Goal: Use online tool/utility: Utilize a website feature to perform a specific function

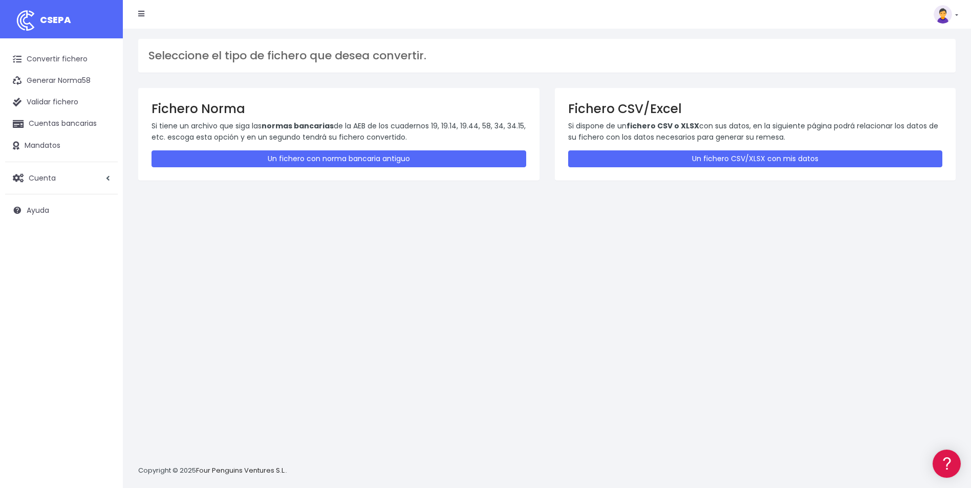
click at [547, 270] on div "Seleccione el tipo de fichero que desea convertir. Fichero Norma Si tiene un ar…" at bounding box center [547, 259] width 848 height 460
click at [322, 208] on div "Seleccione el tipo de fichero que desea convertir. Fichero Norma Si tiene un ar…" at bounding box center [547, 259] width 848 height 460
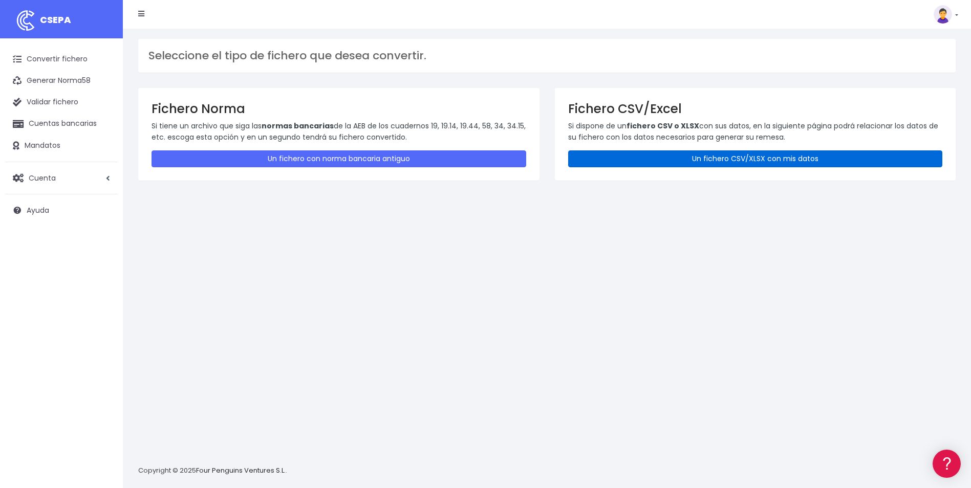
click at [639, 160] on link "Un fichero CSV/XLSX con mis datos" at bounding box center [755, 158] width 375 height 17
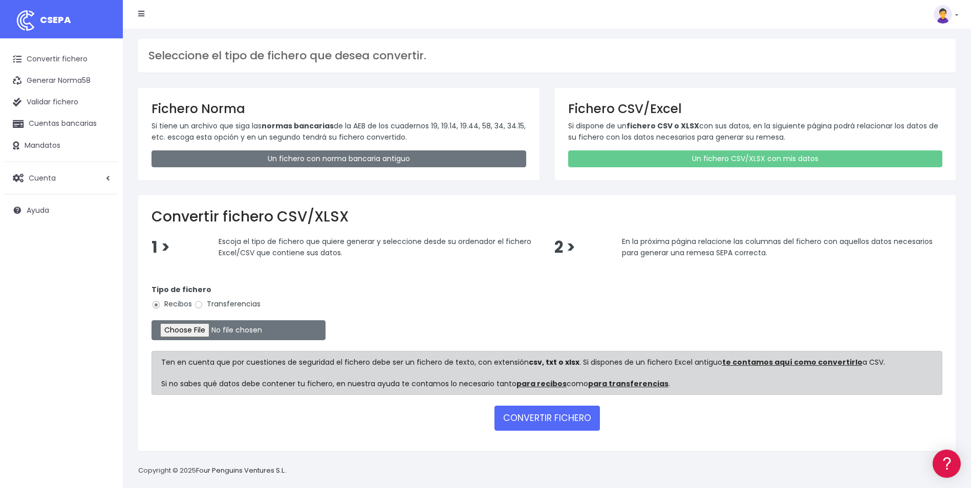
click at [200, 298] on label "Transferencias" at bounding box center [227, 304] width 67 height 11
click at [200, 298] on input "Transferencias" at bounding box center [198, 304] width 9 height 9
radio input "true"
click at [207, 298] on input "file" at bounding box center [238, 330] width 174 height 20
type input "C:\fakepath\Trasferencia Manual SEPA 24.09.2025_0534 ES 11.754 EUR.csv"
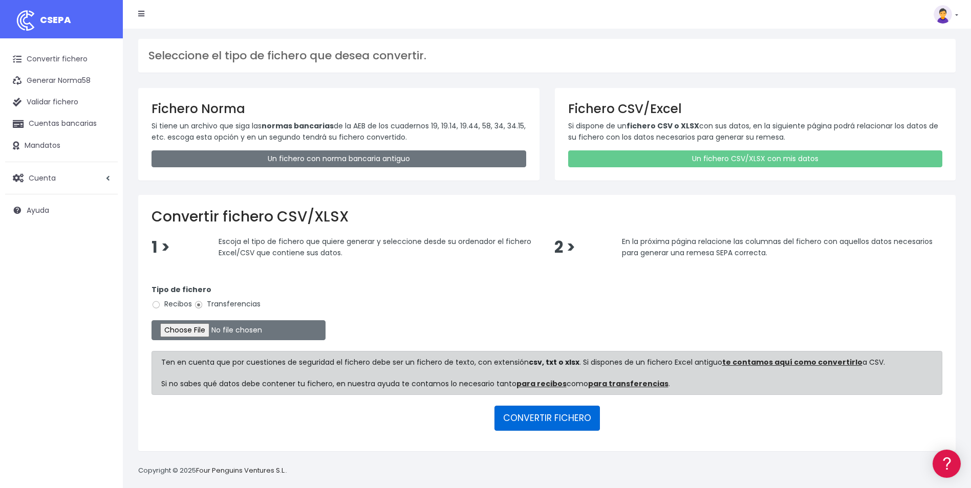
click at [586, 298] on button "CONVERTIR FICHERO" at bounding box center [546, 418] width 105 height 25
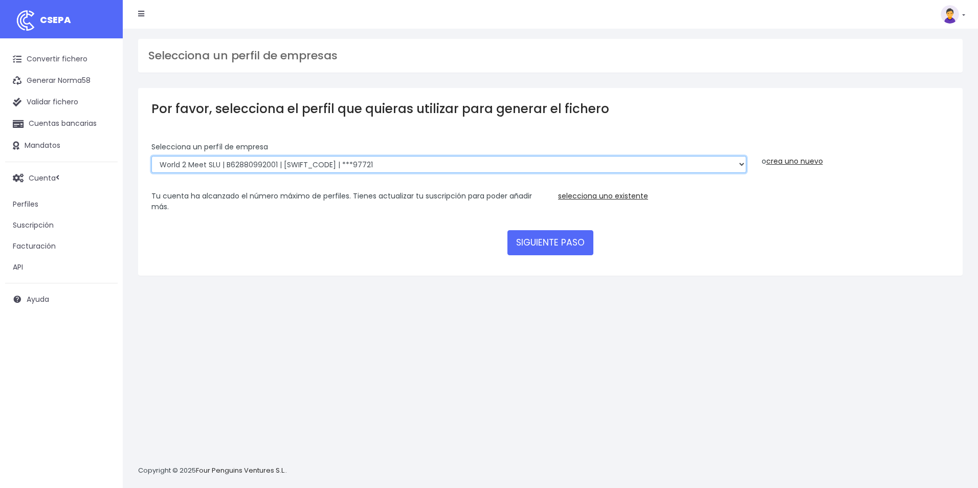
click at [347, 164] on select "World 2 Meet SLU | B62880992001 | BSABESBBXXX | ***97721 WORLD2MEET,S.L.U | B62…" at bounding box center [448, 164] width 595 height 17
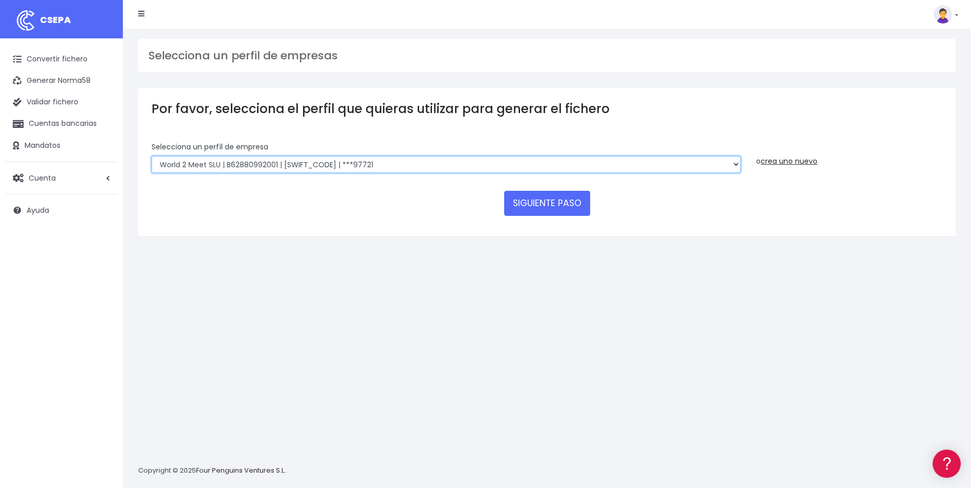
select select "563"
click at [151, 156] on select "World 2 Meet SLU | B62880992001 | BSABESBBXXX | ***97721 WORLD2MEET,S.L.U | B62…" at bounding box center [445, 164] width 589 height 17
click at [533, 205] on button "SIGUIENTE PASO" at bounding box center [547, 203] width 86 height 25
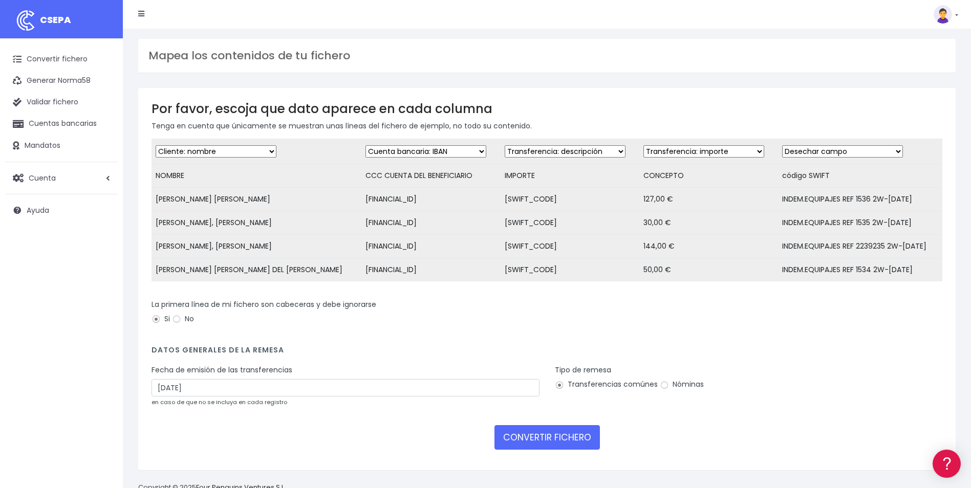
click at [547, 153] on select "Desechar campo Cliente: nombre Cliente: DNI Cliente: Email Cliente: referencia …" at bounding box center [565, 151] width 121 height 12
click at [606, 301] on form "Desechar campo Cliente: nombre Cliente: DNI Cliente: Email Cliente: referencia …" at bounding box center [546, 298] width 791 height 318
click at [525, 154] on select "Desechar campo Cliente: nombre Cliente: DNI Cliente: Email Cliente: referencia …" at bounding box center [565, 151] width 121 height 12
select select "bic"
click at [505, 145] on select "Desechar campo Cliente: nombre Cliente: DNI Cliente: Email Cliente: referencia …" at bounding box center [565, 151] width 121 height 12
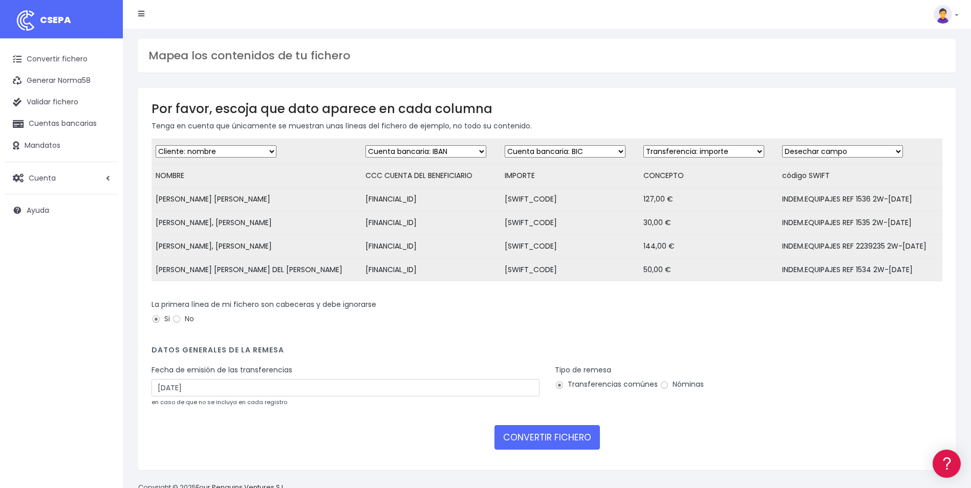
drag, startPoint x: 826, startPoint y: 149, endPoint x: 826, endPoint y: 156, distance: 6.7
click at [826, 149] on select "Desechar campo Cliente: nombre Cliente: DNI Cliente: Email Cliente: referencia …" at bounding box center [842, 151] width 121 height 12
select select "description"
click at [782, 145] on select "Desechar campo Cliente: nombre Cliente: DNI Cliente: Email Cliente: referencia …" at bounding box center [842, 151] width 121 height 12
click at [204, 393] on input "26/09/2025" at bounding box center [345, 387] width 388 height 17
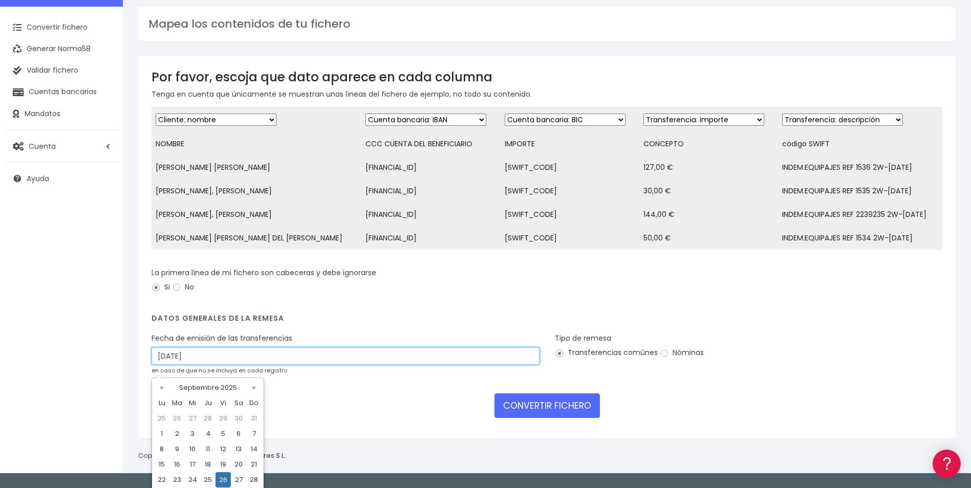
scroll to position [49, 0]
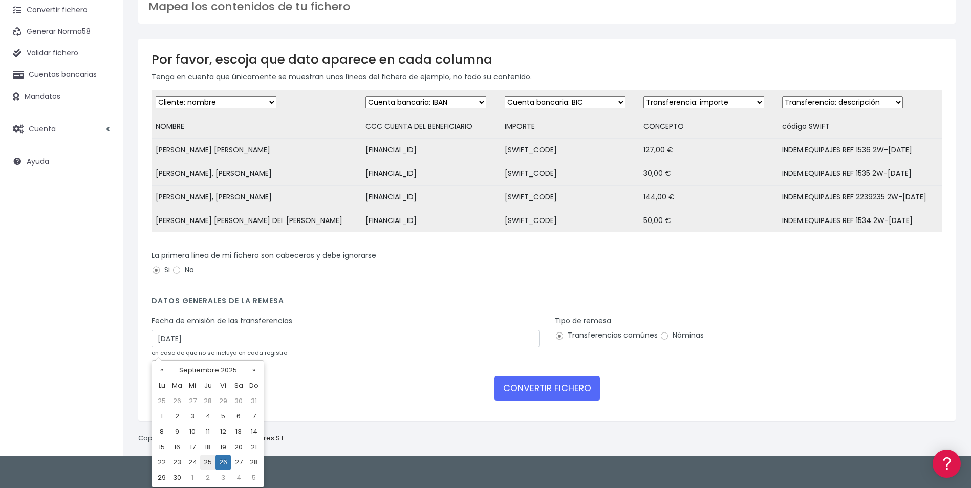
click at [208, 465] on td "25" at bounding box center [207, 462] width 15 height 15
type input "25/09/2025"
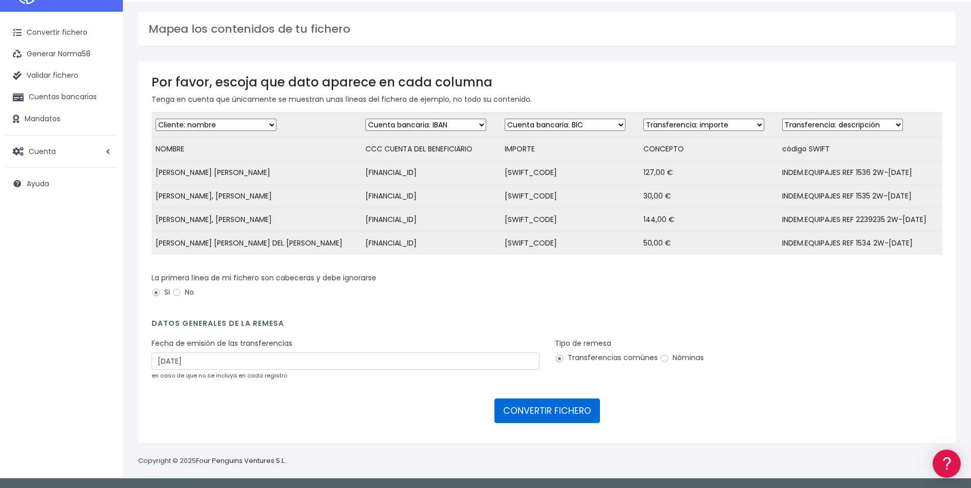
click at [529, 406] on button "CONVERTIR FICHERO" at bounding box center [546, 411] width 105 height 25
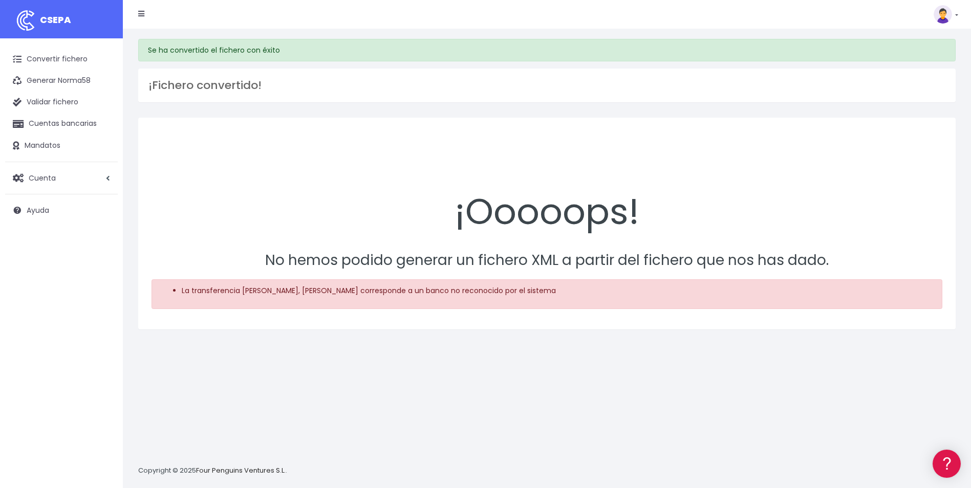
click at [351, 292] on li "La transferencia a MONDRAGON CALERO, MAURICIO HERMINIO corresponde a un banco n…" at bounding box center [557, 291] width 751 height 11
click at [82, 57] on link "Convertir fichero" at bounding box center [61, 59] width 113 height 21
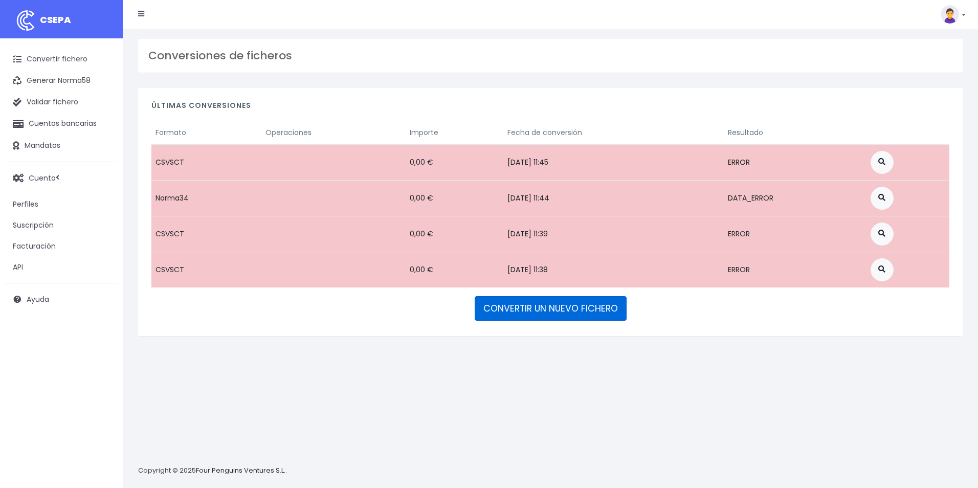
click at [525, 308] on link "CONVERTIR UN NUEVO FICHERO" at bounding box center [551, 308] width 152 height 25
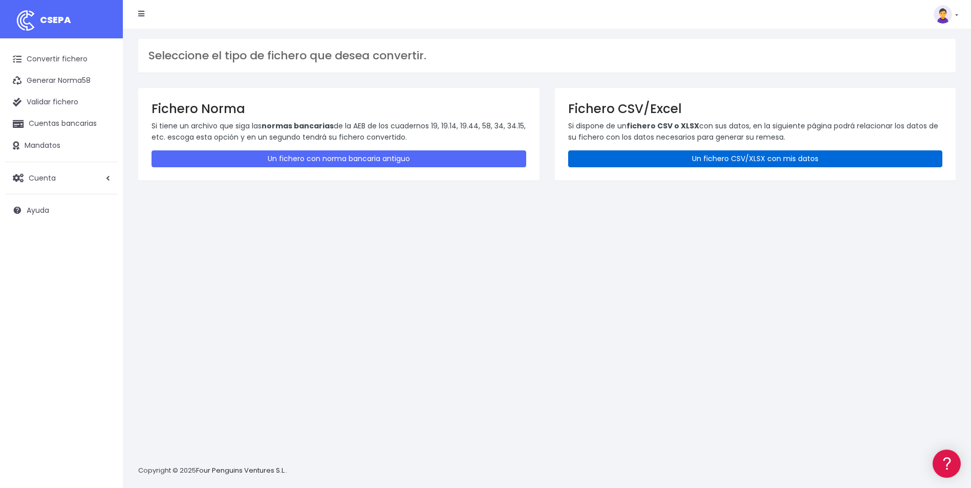
click at [679, 154] on link "Un fichero CSV/XLSX con mis datos" at bounding box center [755, 158] width 375 height 17
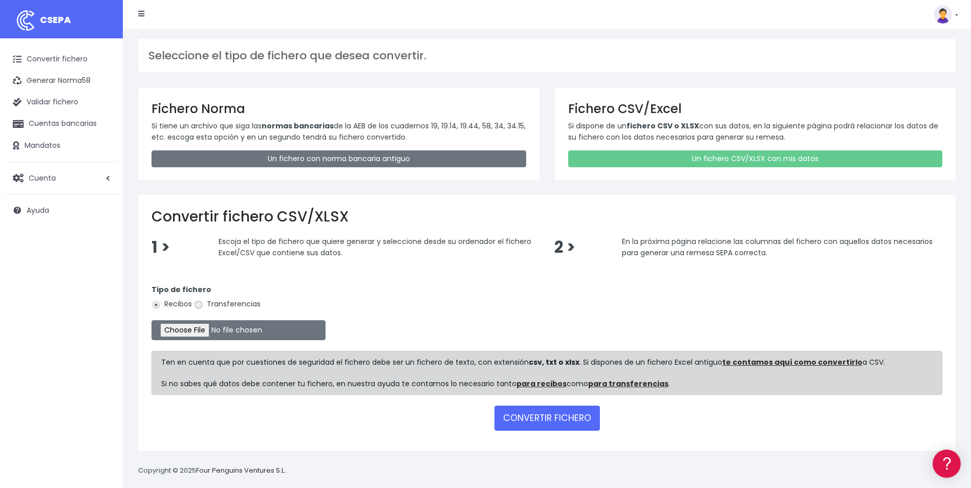
click at [195, 304] on input "Transferencias" at bounding box center [198, 304] width 9 height 9
radio input "true"
click at [203, 335] on input "file" at bounding box center [238, 330] width 174 height 20
type input "C:\fakepath\Trasferencia Manual SEPA 25.09.2025_0539 PT 1928 EUR.csv"
click at [503, 413] on button "CONVERTIR FICHERO" at bounding box center [546, 418] width 105 height 25
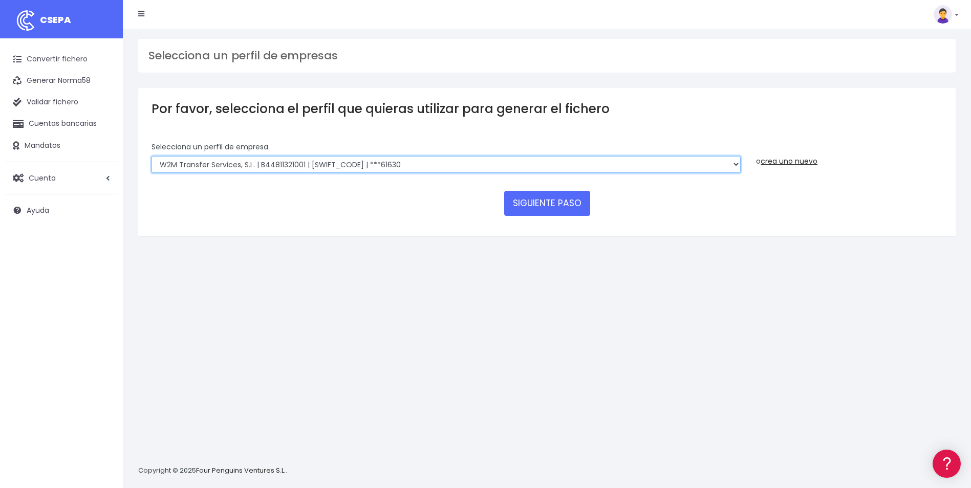
click at [399, 170] on select "World 2 Meet SLU | B62880992001 | BSABESBBXXX | ***97721 WORLD2MEET,S.L.U | B62…" at bounding box center [445, 164] width 589 height 17
click at [151, 156] on select "World 2 Meet SLU | B62880992001 | BSABESBBXXX | ***97721 WORLD2MEET,S.L.U | B62…" at bounding box center [445, 164] width 589 height 17
click at [356, 168] on select "World 2 Meet SLU | B62880992001 | BSABESBBXXX | ***97721 WORLD2MEET,S.L.U | B62…" at bounding box center [445, 164] width 589 height 17
select select "1394"
click at [151, 156] on select "World 2 Meet SLU | B62880992001 | BSABESBBXXX | ***97721 WORLD2MEET,S.L.U | B62…" at bounding box center [445, 164] width 589 height 17
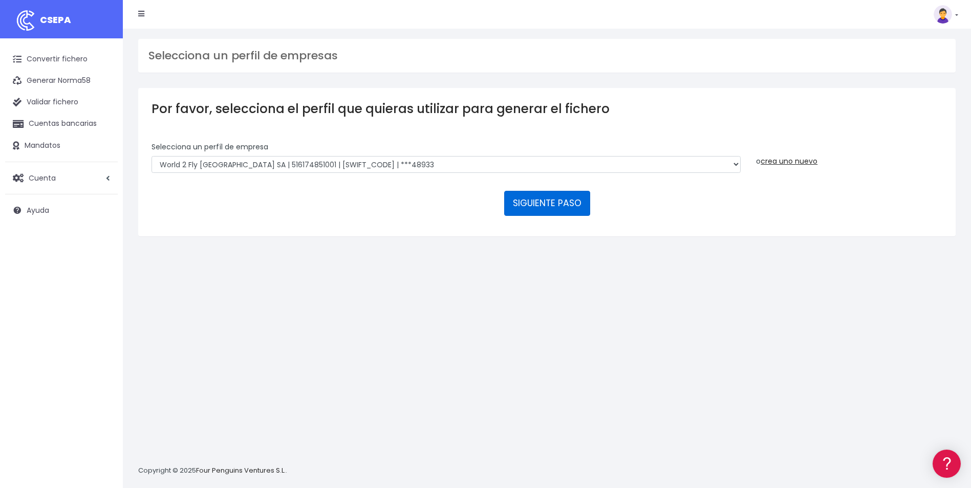
click at [560, 207] on button "SIGUIENTE PASO" at bounding box center [547, 203] width 86 height 25
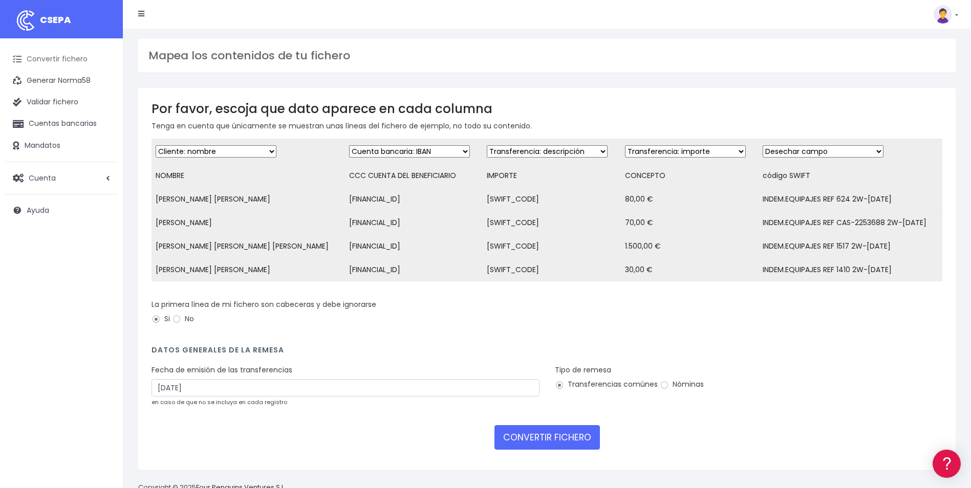
click at [54, 57] on link "Convertir fichero" at bounding box center [61, 59] width 113 height 21
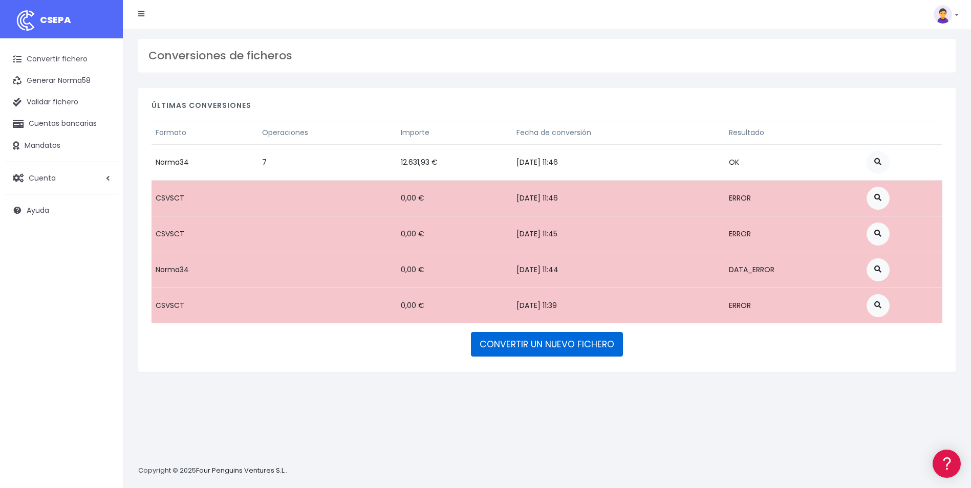
click at [532, 342] on link "CONVERTIR UN NUEVO FICHERO" at bounding box center [547, 344] width 152 height 25
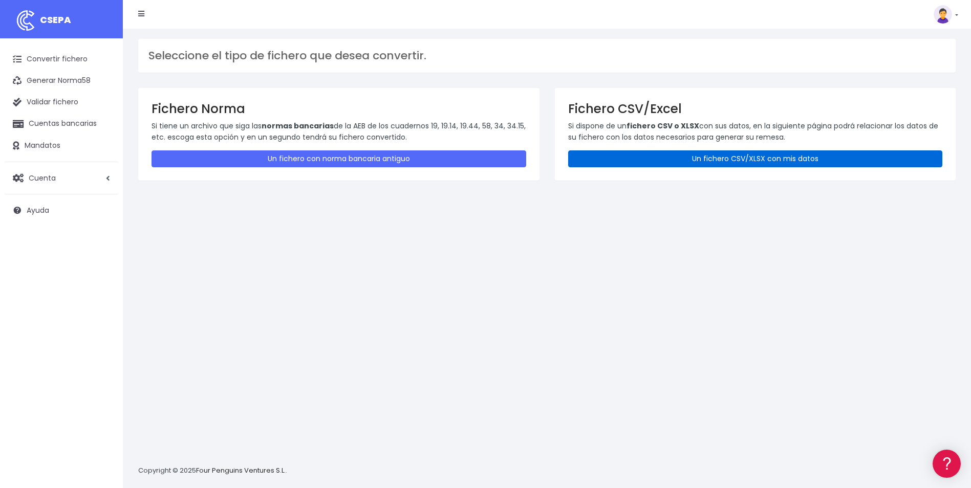
click at [634, 160] on link "Un fichero CSV/XLSX con mis datos" at bounding box center [755, 158] width 375 height 17
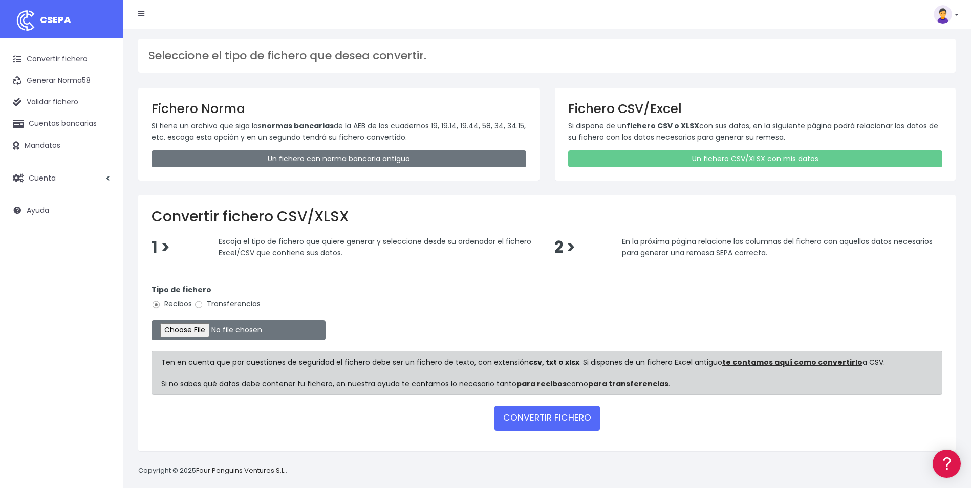
click at [222, 306] on label "Transferencias" at bounding box center [227, 304] width 67 height 11
click at [203, 306] on input "Transferencias" at bounding box center [198, 304] width 9 height 9
radio input "true"
click at [210, 326] on input "file" at bounding box center [238, 330] width 174 height 20
type input "C:\fakepath\Trasferencia Manual SEPA 25.09.2025_0539 PT 1928 EUR.csv"
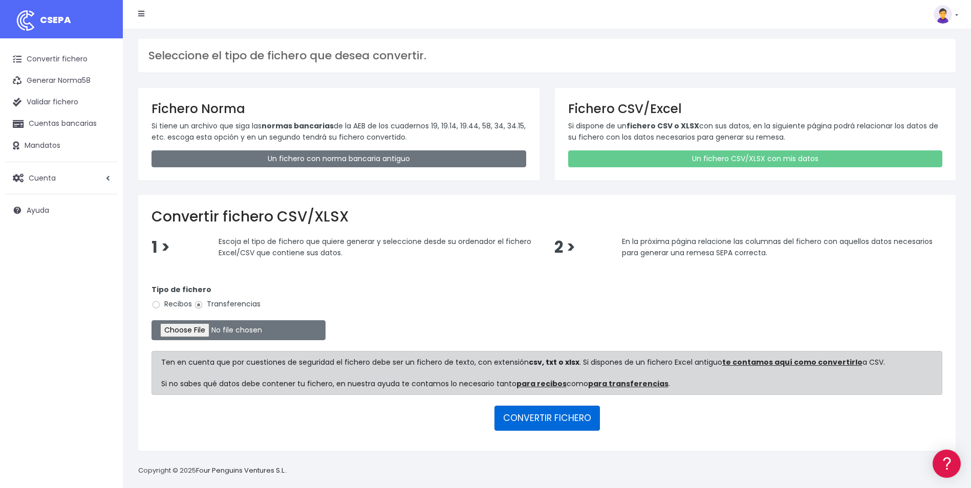
click at [535, 416] on button "CONVERTIR FICHERO" at bounding box center [546, 418] width 105 height 25
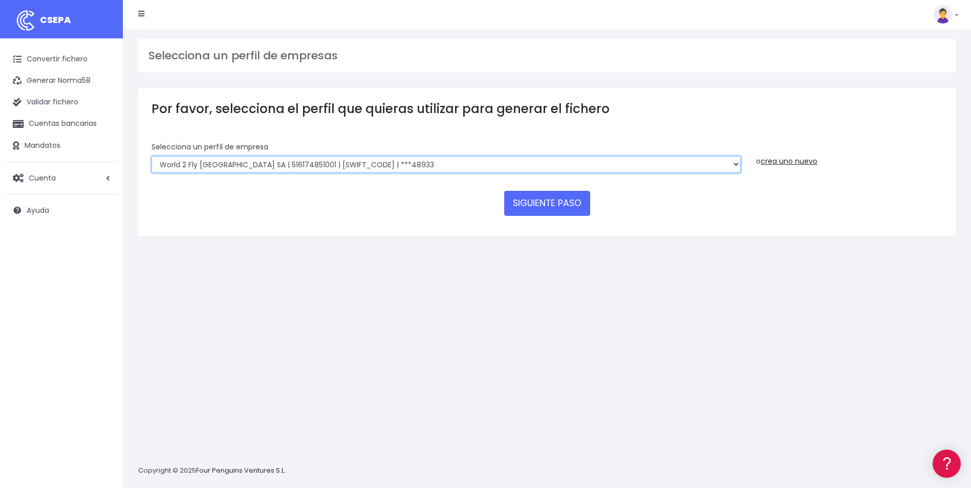
click at [357, 166] on select "World 2 Meet SLU | B62880992001 | BSABESBBXXX | ***97721 WORLD2MEET,S.L.U | B62…" at bounding box center [445, 164] width 589 height 17
select select "1395"
click at [151, 156] on select "World 2 Meet SLU | B62880992001 | BSABESBBXXX | ***97721 WORLD2MEET,S.L.U | B62…" at bounding box center [445, 164] width 589 height 17
click at [554, 197] on button "SIGUIENTE PASO" at bounding box center [547, 203] width 86 height 25
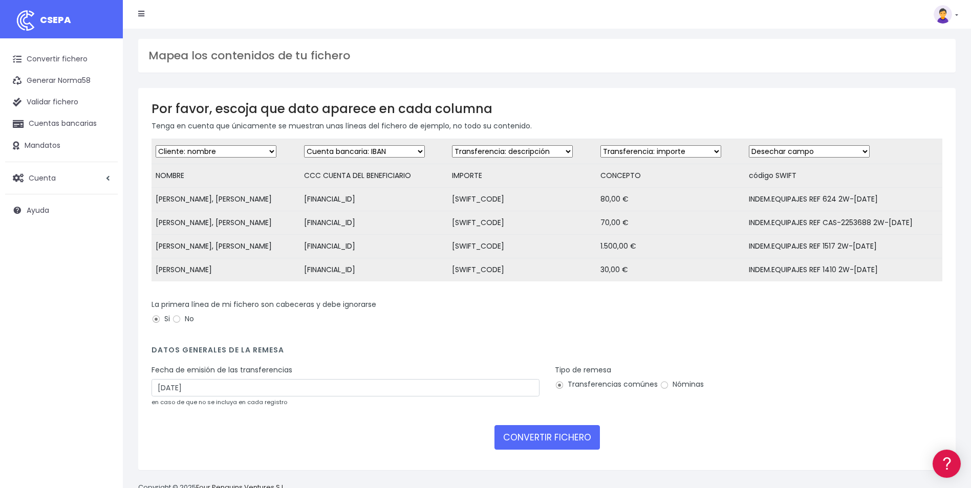
click at [522, 155] on select "Desechar campo Cliente: nombre Cliente: DNI Cliente: Email Cliente: referencia …" at bounding box center [512, 151] width 121 height 12
select select "bic"
click at [453, 145] on select "Desechar campo Cliente: nombre Cliente: DNI Cliente: Email Cliente: referencia …" at bounding box center [512, 151] width 121 height 12
drag, startPoint x: 802, startPoint y: 151, endPoint x: 803, endPoint y: 159, distance: 8.2
click at [802, 151] on select "Desechar campo Cliente: nombre Cliente: DNI Cliente: Email Cliente: referencia …" at bounding box center [809, 151] width 121 height 12
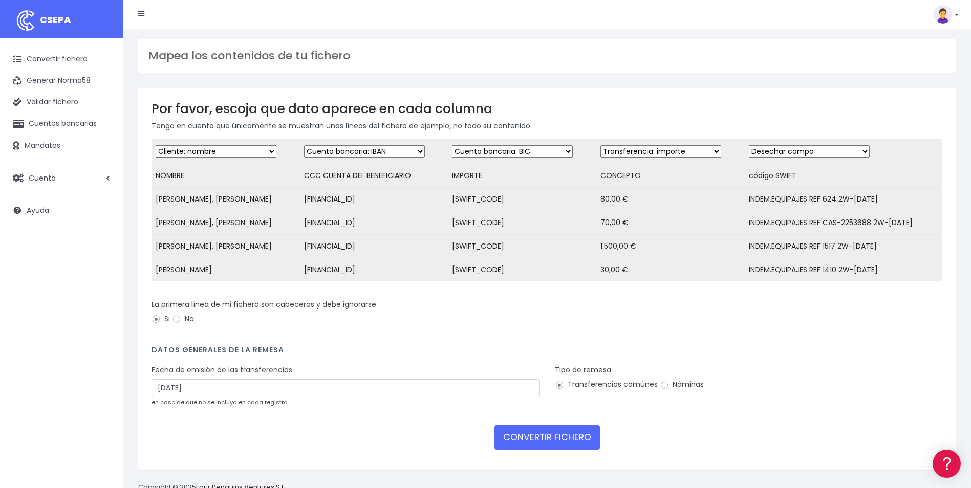
select select "description"
click at [749, 145] on select "Desechar campo Cliente: nombre Cliente: DNI Cliente: Email Cliente: referencia …" at bounding box center [809, 151] width 121 height 12
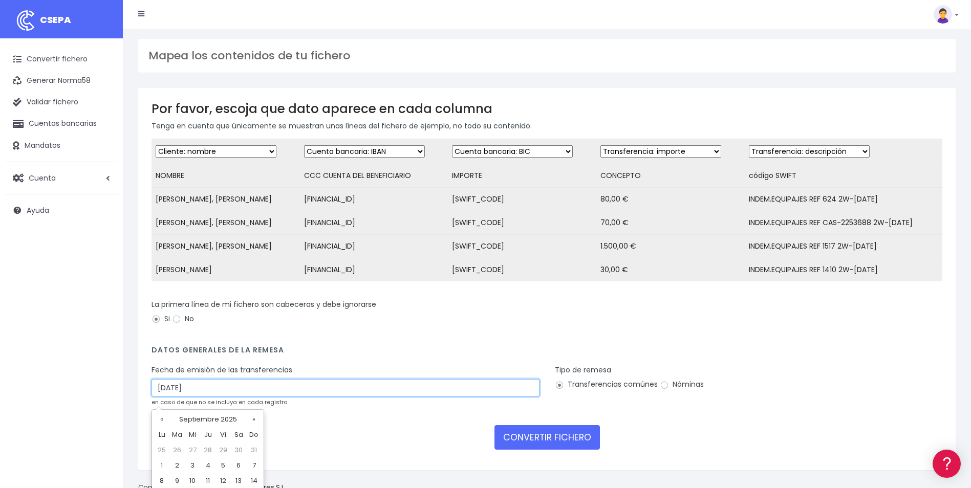
click at [192, 397] on input "[DATE]" at bounding box center [345, 387] width 388 height 17
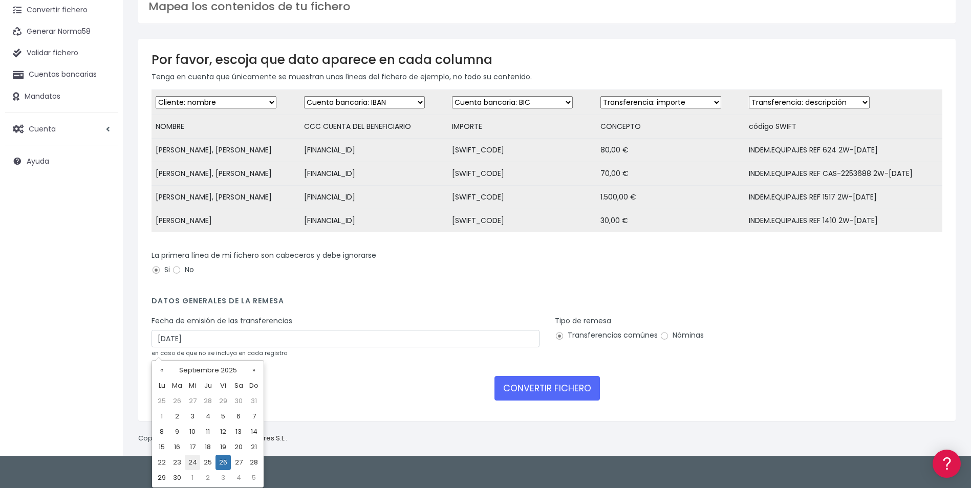
click at [189, 461] on td "24" at bounding box center [192, 462] width 15 height 15
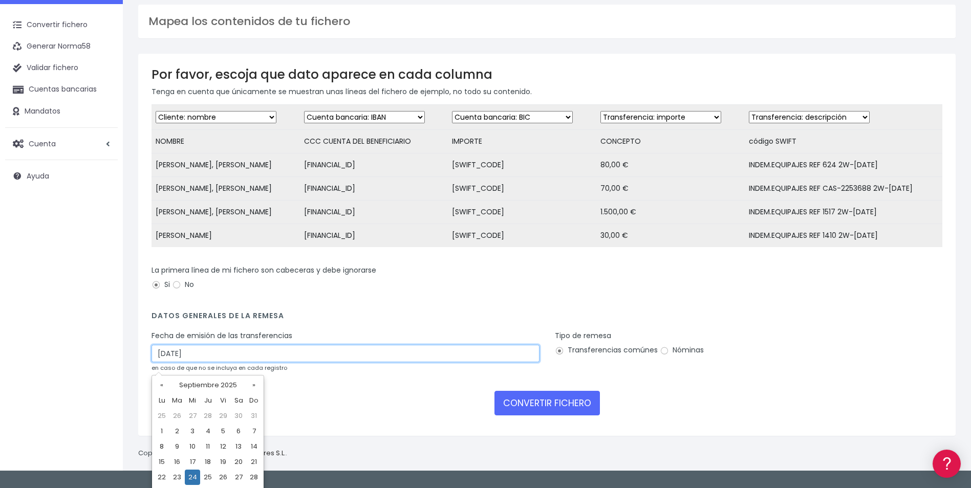
click at [270, 369] on div "Fecha de emisión de las transferencias [DATE] en caso de que no se incluya en c…" at bounding box center [345, 356] width 403 height 50
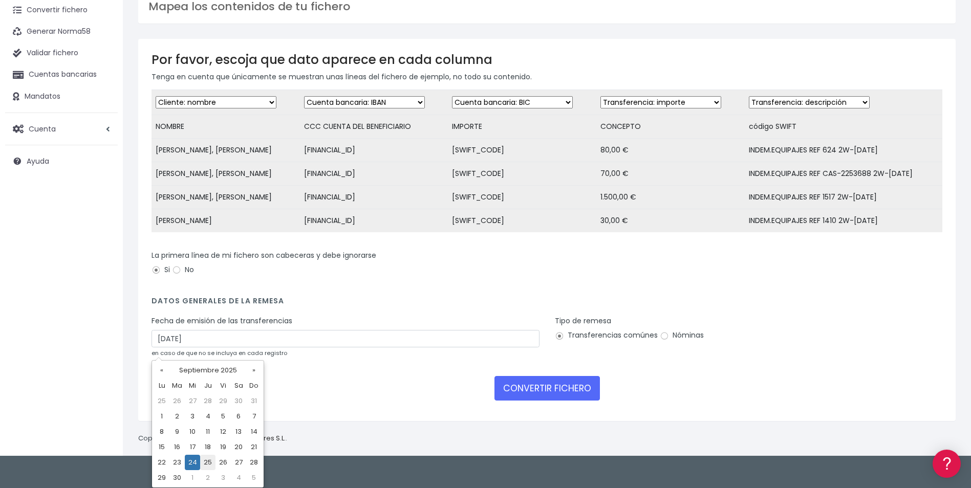
click at [211, 463] on td "25" at bounding box center [207, 462] width 15 height 15
type input "[DATE]"
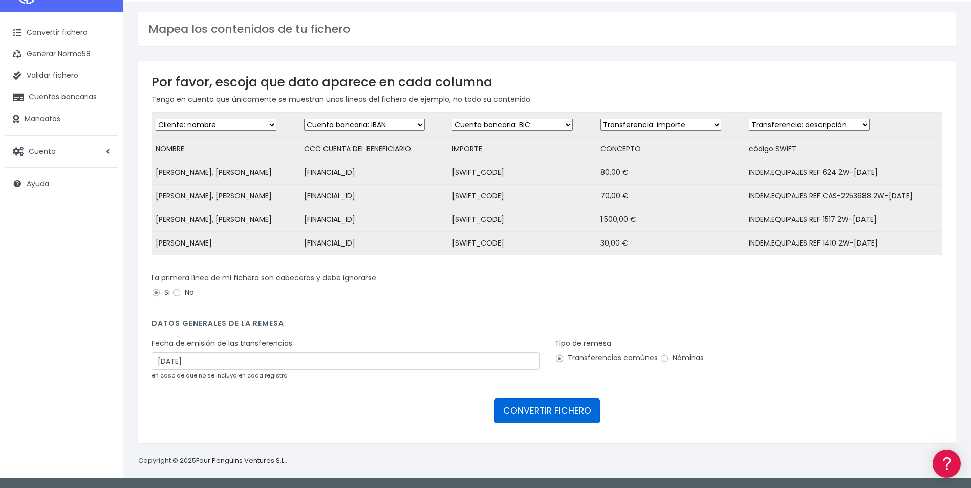
click at [504, 409] on button "CONVERTIR FICHERO" at bounding box center [546, 411] width 105 height 25
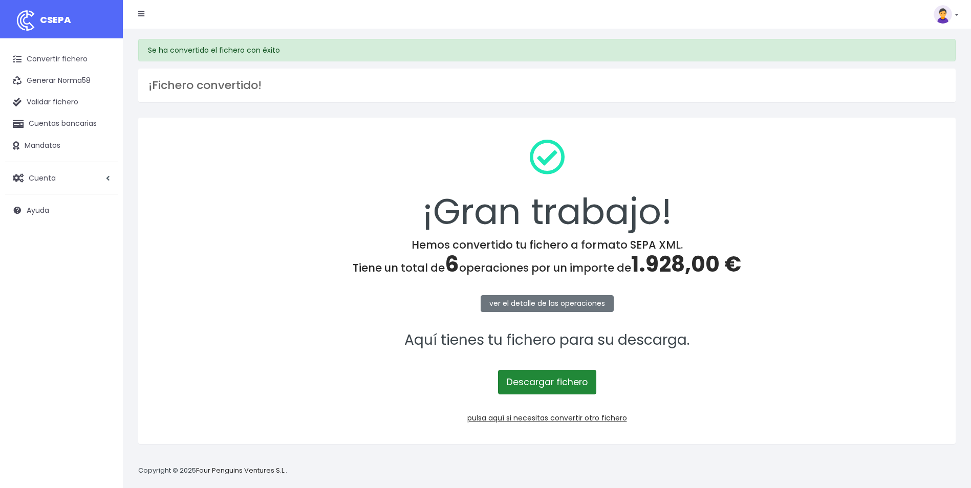
click at [539, 380] on link "Descargar fichero" at bounding box center [547, 382] width 98 height 25
click at [77, 66] on link "Convertir fichero" at bounding box center [61, 59] width 113 height 21
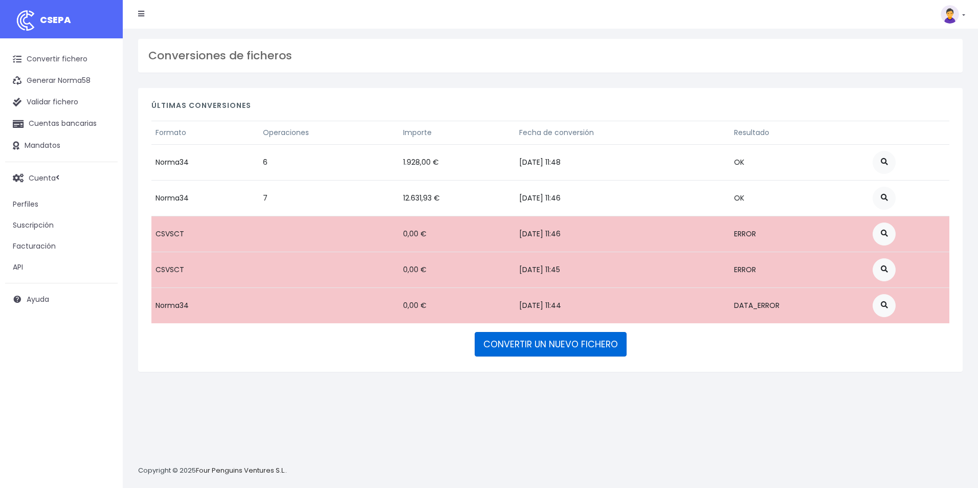
click at [563, 355] on link "CONVERTIR UN NUEVO FICHERO" at bounding box center [551, 344] width 152 height 25
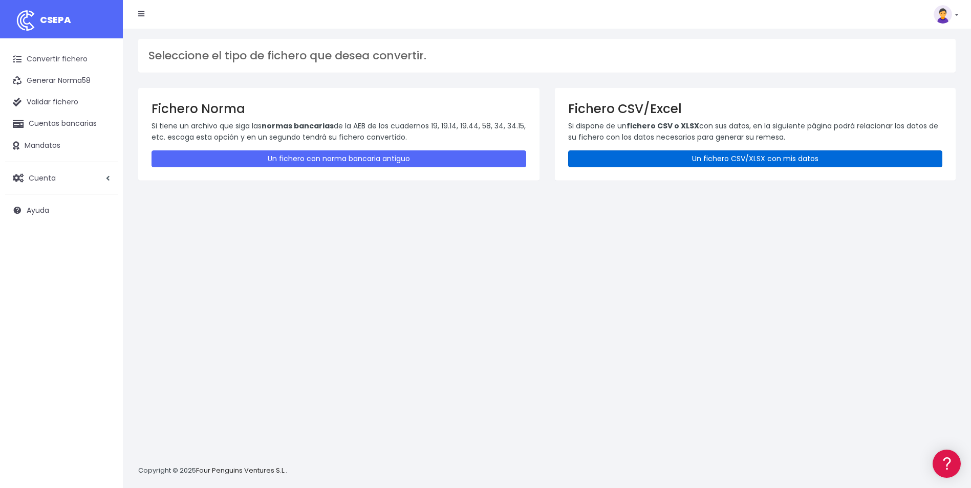
click at [660, 165] on link "Un fichero CSV/XLSX con mis datos" at bounding box center [755, 158] width 375 height 17
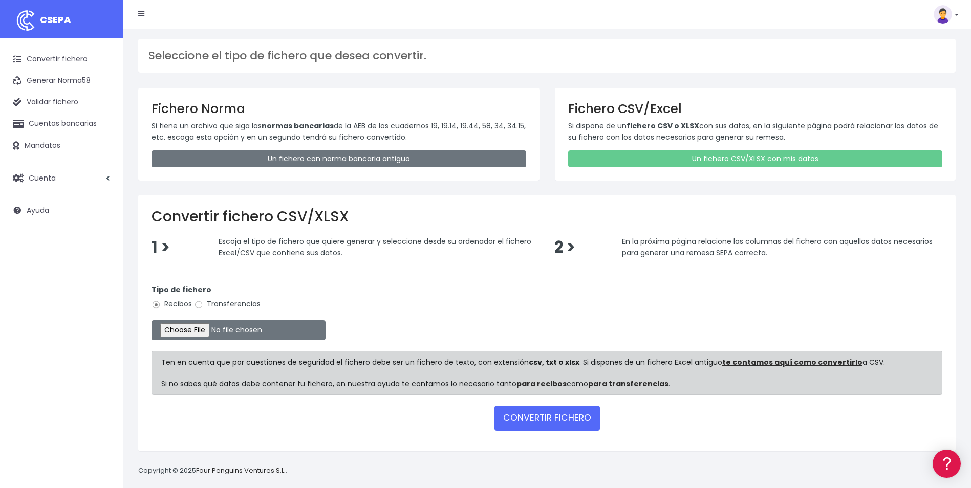
click at [203, 298] on div "Tipo de fichero Recibos Transferencias" at bounding box center [546, 299] width 791 height 29
click at [194, 308] on input "Transferencias" at bounding box center [198, 304] width 9 height 9
radio input "true"
click at [202, 333] on input "file" at bounding box center [238, 330] width 174 height 20
type input "C:\fakepath\Trasferencia Manual SEPA 25.09.2025_0534 ES 11.754 EUR.csv"
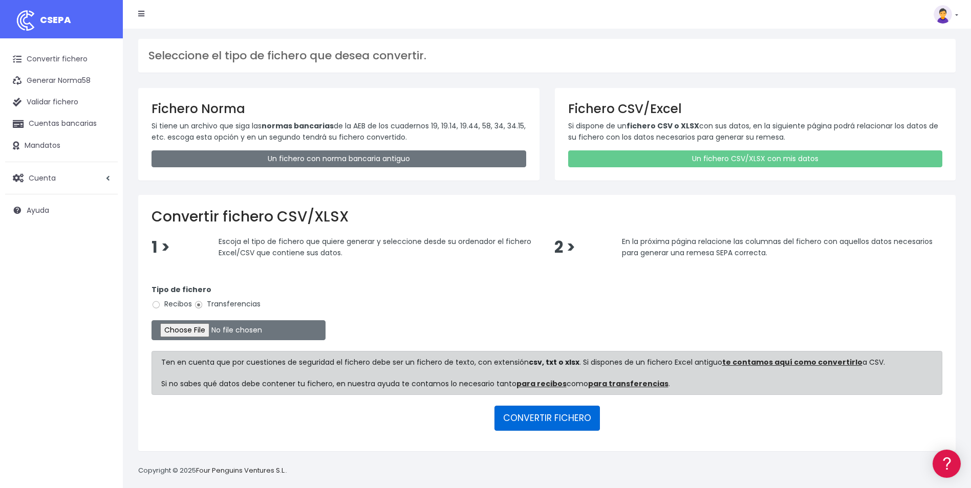
click at [552, 422] on button "CONVERTIR FICHERO" at bounding box center [546, 418] width 105 height 25
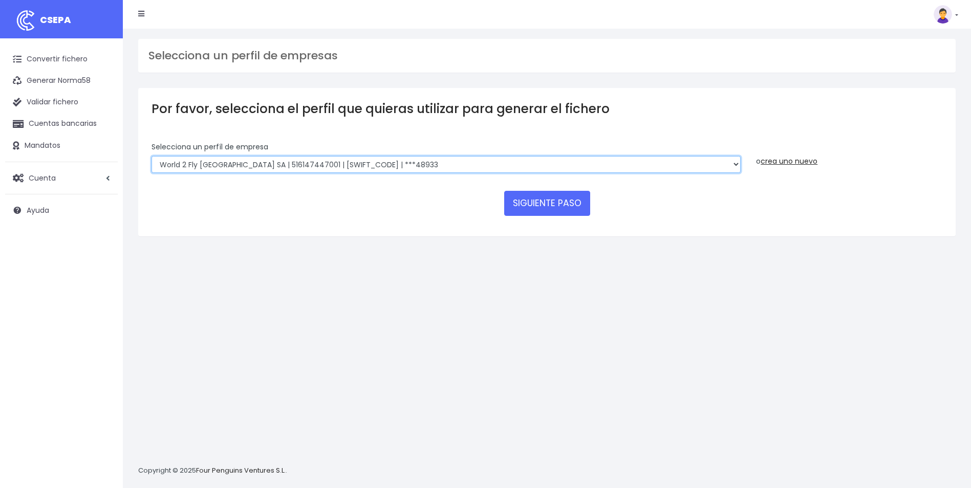
click at [293, 164] on select "World 2 Meet SLU | B62880992001 | [SWIFT_CODE] | ***97721 WORLD2MEET,S.L.U | B6…" at bounding box center [445, 164] width 589 height 17
select select "563"
click at [151, 156] on select "World 2 Meet SLU | B62880992001 | [SWIFT_CODE] | ***97721 WORLD2MEET,S.L.U | B6…" at bounding box center [445, 164] width 589 height 17
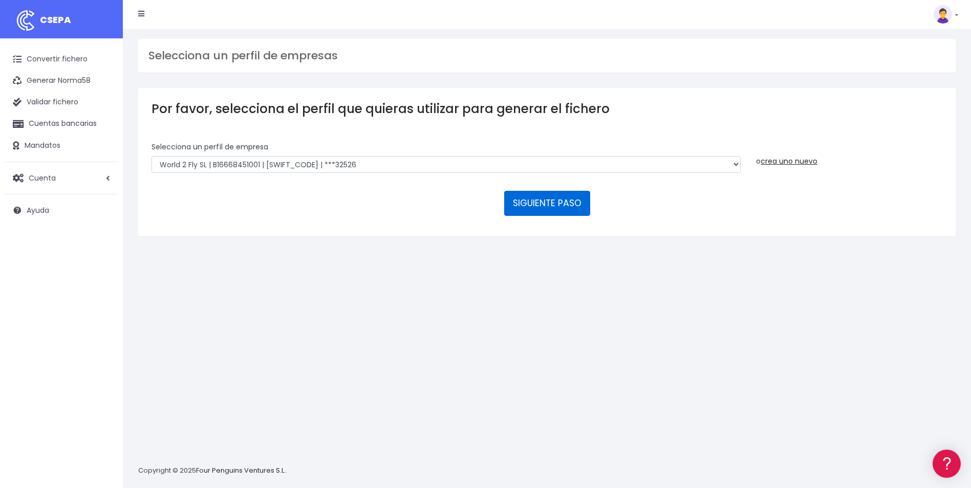
click at [548, 203] on button "SIGUIENTE PASO" at bounding box center [547, 203] width 86 height 25
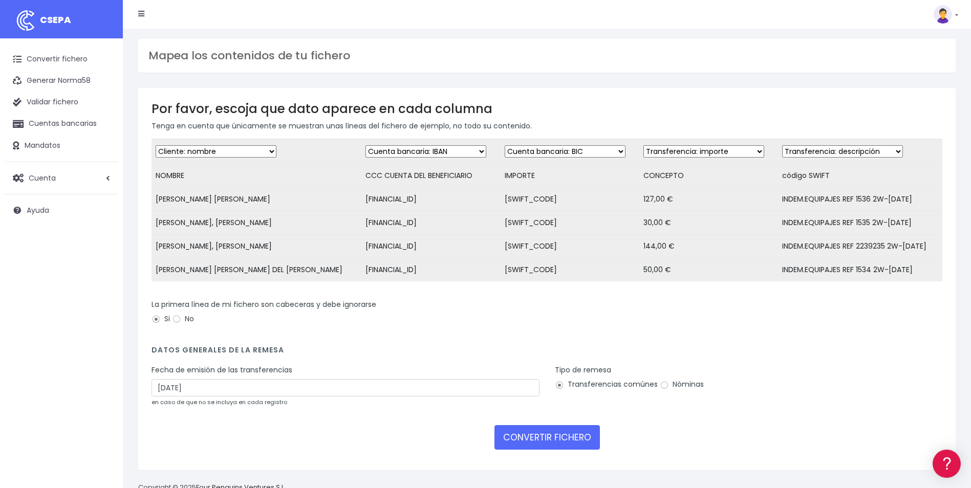
click at [365, 149] on select "Desechar campo Cliente: nombre Cliente: DNI Cliente: Email Cliente: referencia …" at bounding box center [425, 151] width 121 height 12
click at [515, 335] on div "La primera línea de mi fichero son cabeceras y debe ignorarse Si No" at bounding box center [547, 317] width 806 height 36
click at [372, 153] on select "Desechar campo Cliente: nombre Cliente: DNI Cliente: Email Cliente: referencia …" at bounding box center [425, 151] width 121 height 12
click at [532, 146] on select "Desechar campo Cliente: nombre Cliente: DNI Cliente: Email Cliente: referencia …" at bounding box center [565, 151] width 121 height 12
click at [505, 145] on select "Desechar campo Cliente: nombre Cliente: DNI Cliente: Email Cliente: referencia …" at bounding box center [565, 151] width 121 height 12
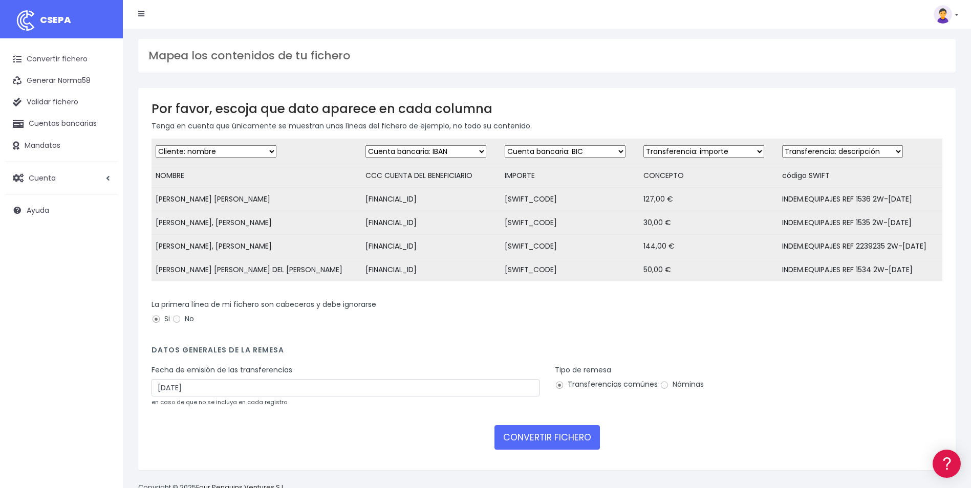
click at [841, 153] on select "Desechar campo Cliente: nombre Cliente: DNI Cliente: Email Cliente: referencia …" at bounding box center [842, 151] width 121 height 12
click at [782, 145] on select "Desechar campo Cliente: nombre Cliente: DNI Cliente: Email Cliente: referencia …" at bounding box center [842, 151] width 121 height 12
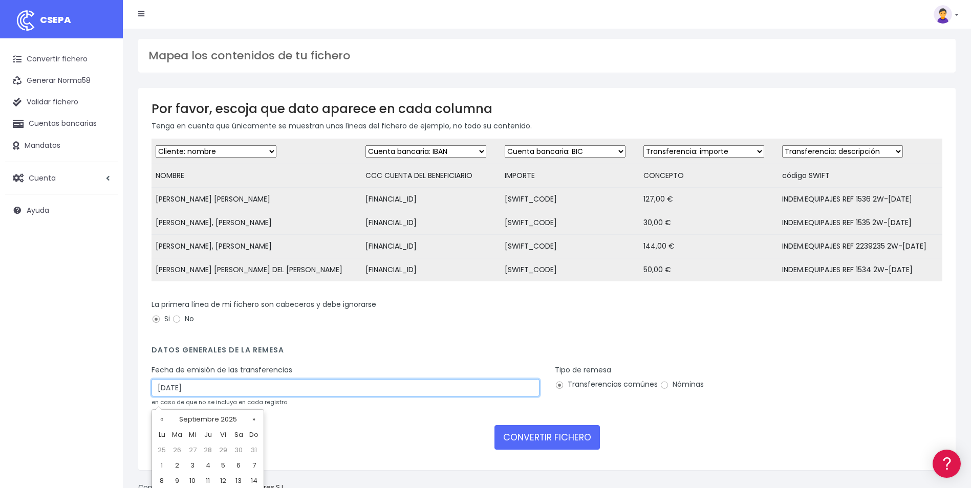
click at [287, 397] on input "26/09/2025" at bounding box center [345, 387] width 388 height 17
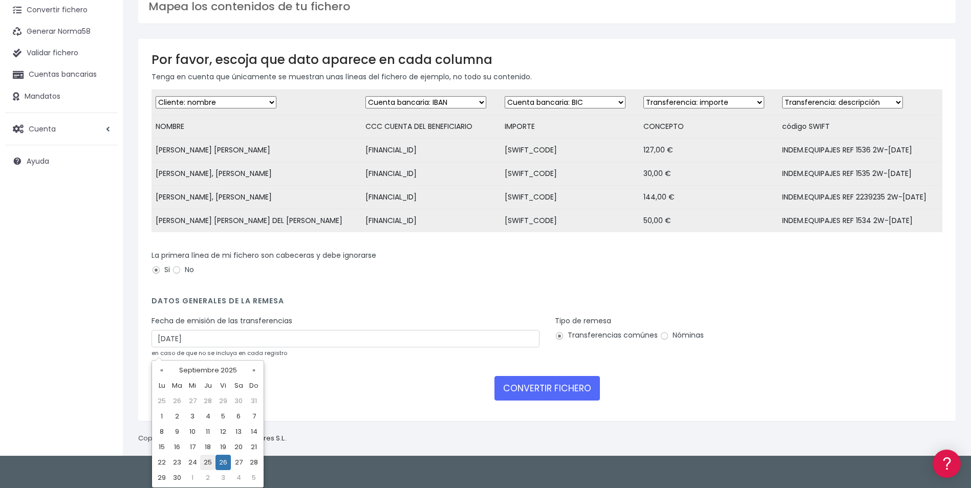
click at [213, 462] on td "25" at bounding box center [207, 462] width 15 height 15
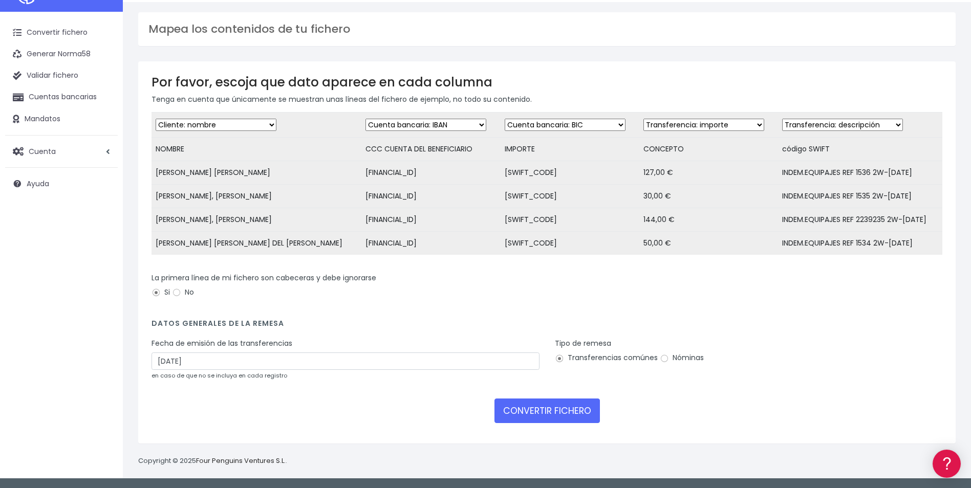
type input "25/09/2025"
click at [568, 410] on button "CONVERTIR FICHERO" at bounding box center [546, 411] width 105 height 25
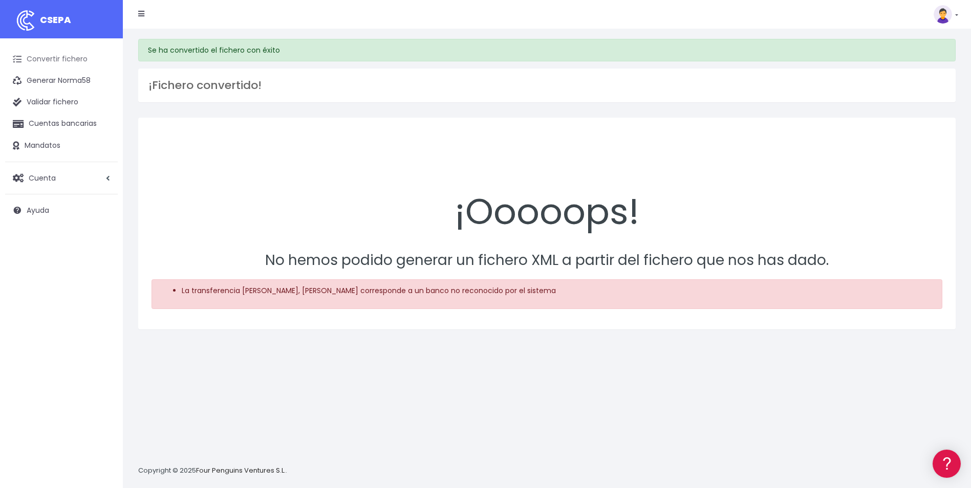
click at [86, 62] on link "Convertir fichero" at bounding box center [61, 59] width 113 height 21
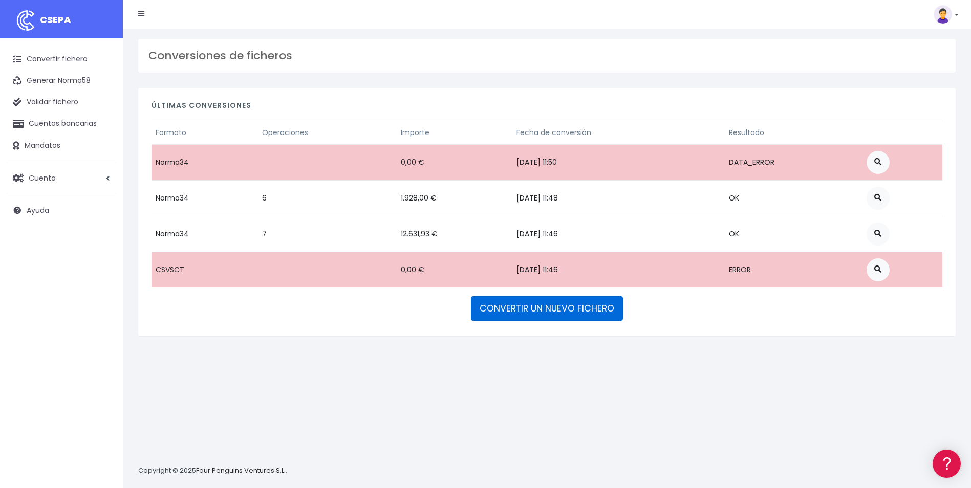
click at [538, 319] on link "CONVERTIR UN NUEVO FICHERO" at bounding box center [547, 308] width 152 height 25
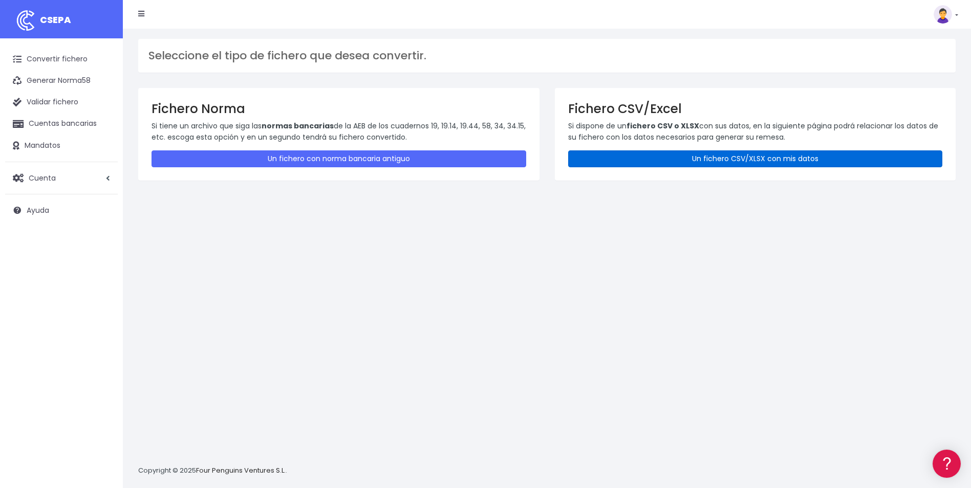
click at [658, 163] on link "Un fichero CSV/XLSX con mis datos" at bounding box center [755, 158] width 375 height 17
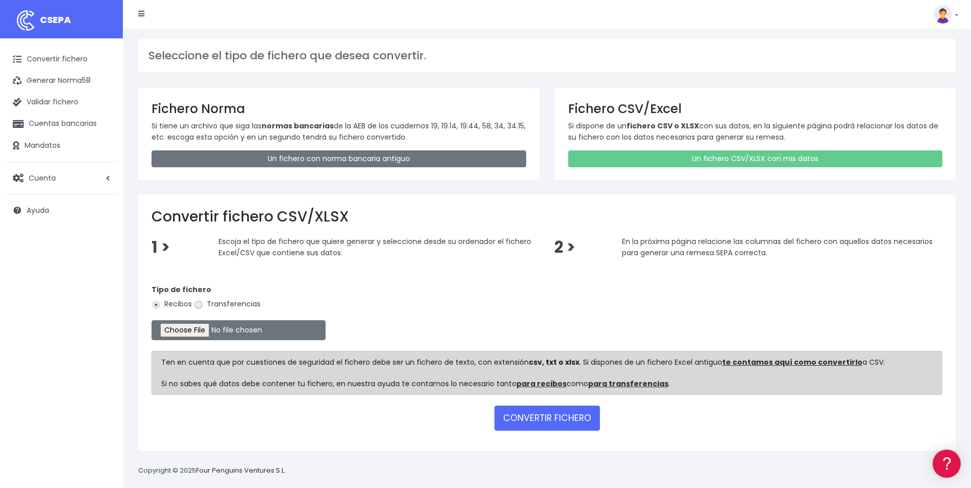
click at [199, 304] on input "Transferencias" at bounding box center [198, 304] width 9 height 9
radio input "true"
click at [201, 326] on input "file" at bounding box center [238, 330] width 174 height 20
type input "C:\fakepath\Trasferencia Manual SEPA 25.09.2025_0534 ES 11.394 EUR.csv"
click at [515, 424] on button "CONVERTIR FICHERO" at bounding box center [546, 418] width 105 height 25
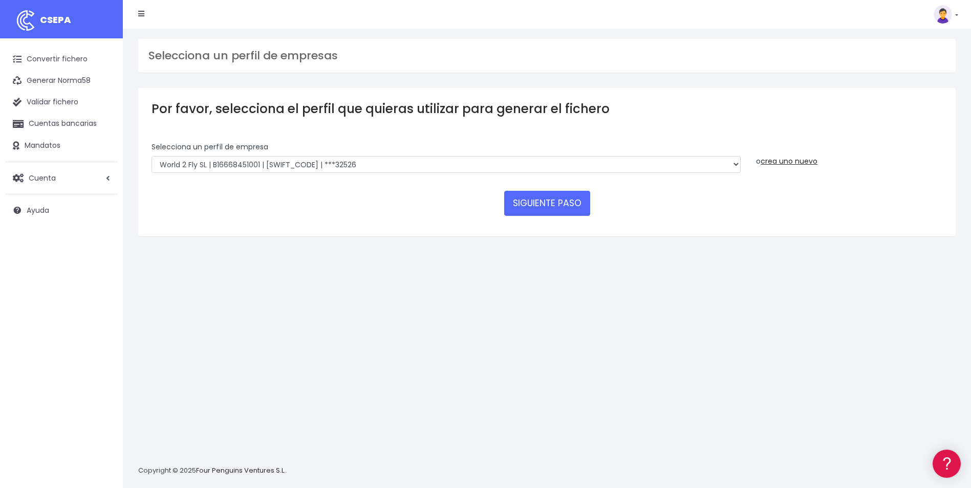
click at [529, 217] on form "Selecciona un perfíl de empresa World 2 Meet SLU | B62880992001 | [SWIFT_CODE] …" at bounding box center [546, 182] width 791 height 81
click at [530, 207] on button "SIGUIENTE PASO" at bounding box center [547, 203] width 86 height 25
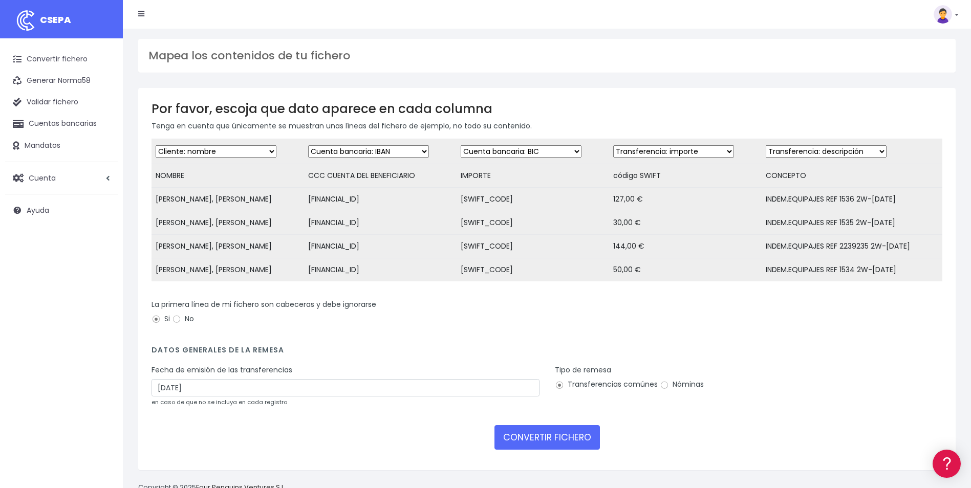
click at [204, 404] on div "Fecha de emisión de las transferencias [DATE] en caso de que no se incluya en c…" at bounding box center [345, 386] width 388 height 42
click at [208, 397] on input "[DATE]" at bounding box center [345, 387] width 388 height 17
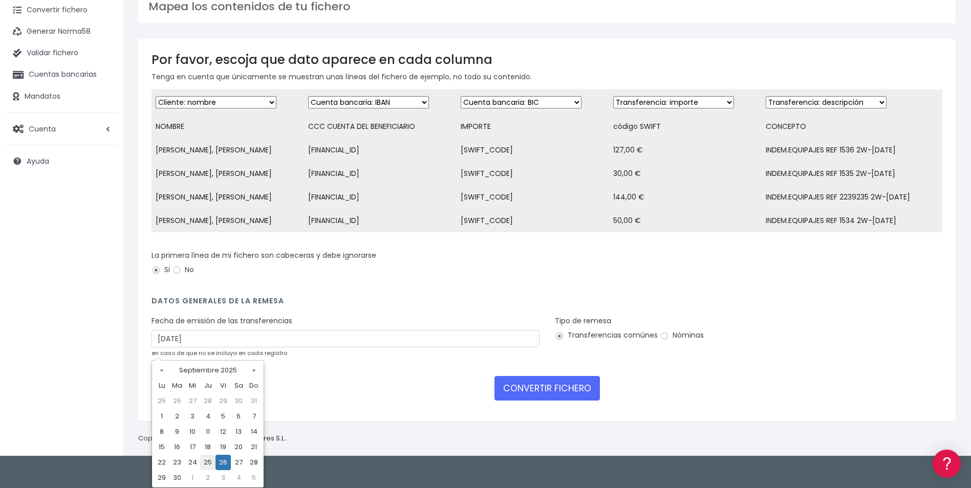
click at [204, 459] on td "25" at bounding box center [207, 462] width 15 height 15
type input "25/09/2025"
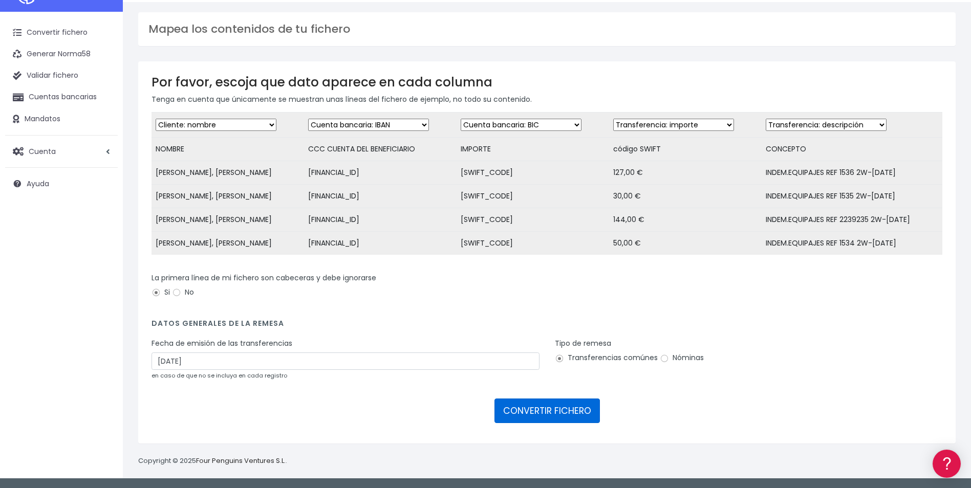
click at [570, 418] on button "CONVERTIR FICHERO" at bounding box center [546, 411] width 105 height 25
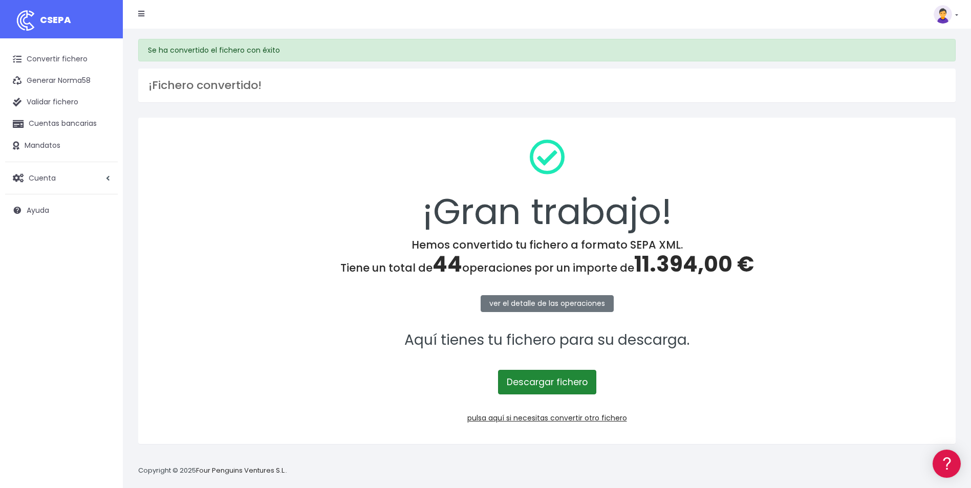
click at [527, 374] on link "Descargar fichero" at bounding box center [547, 382] width 98 height 25
click at [778, 306] on p "ver el detalle de las operaciones" at bounding box center [546, 303] width 791 height 23
click at [798, 151] on div "¡Gran trabajo!" at bounding box center [546, 184] width 791 height 107
